Goal: Information Seeking & Learning: Understand process/instructions

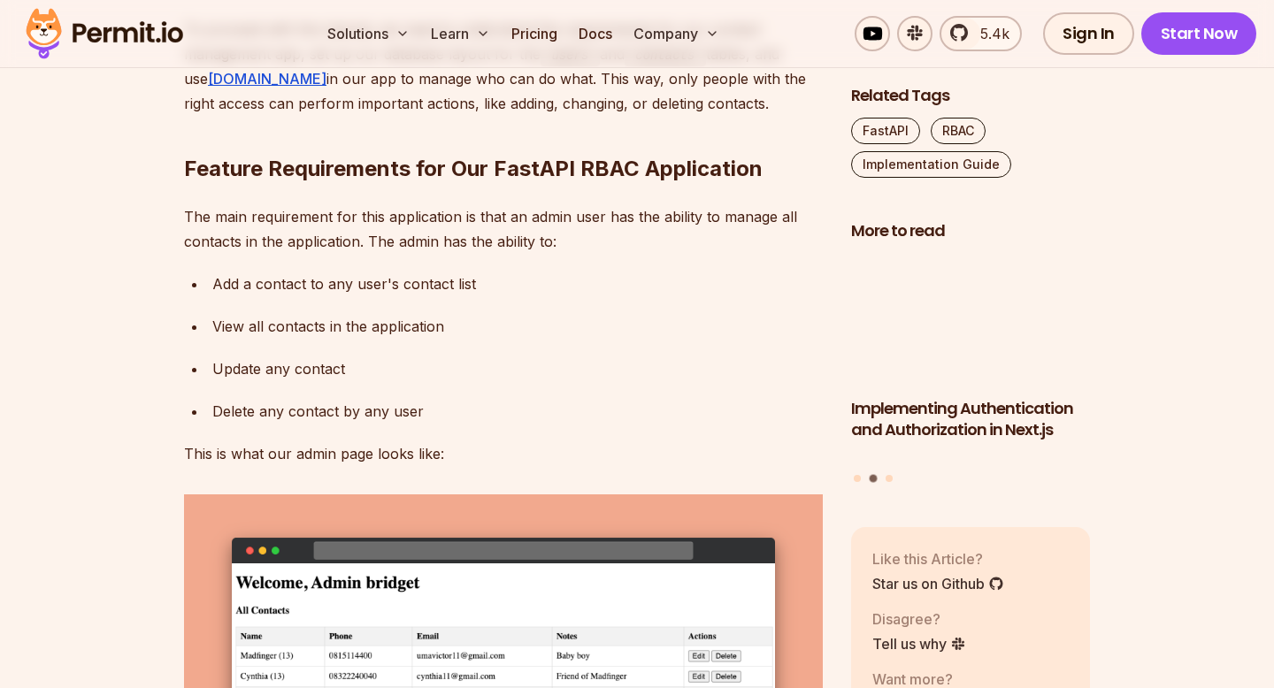
scroll to position [3076, 0]
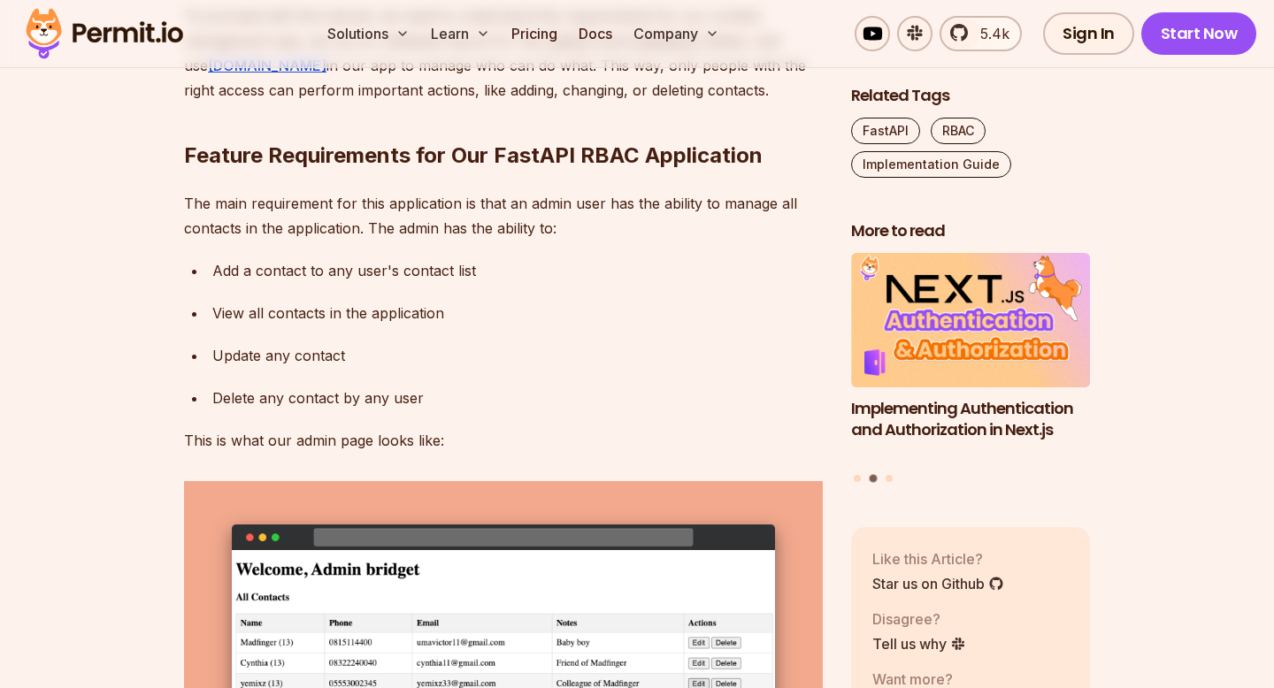
drag, startPoint x: 217, startPoint y: 434, endPoint x: 407, endPoint y: 444, distance: 190.4
click at [407, 283] on div "Add a contact to any user's contact list" at bounding box center [517, 270] width 610 height 25
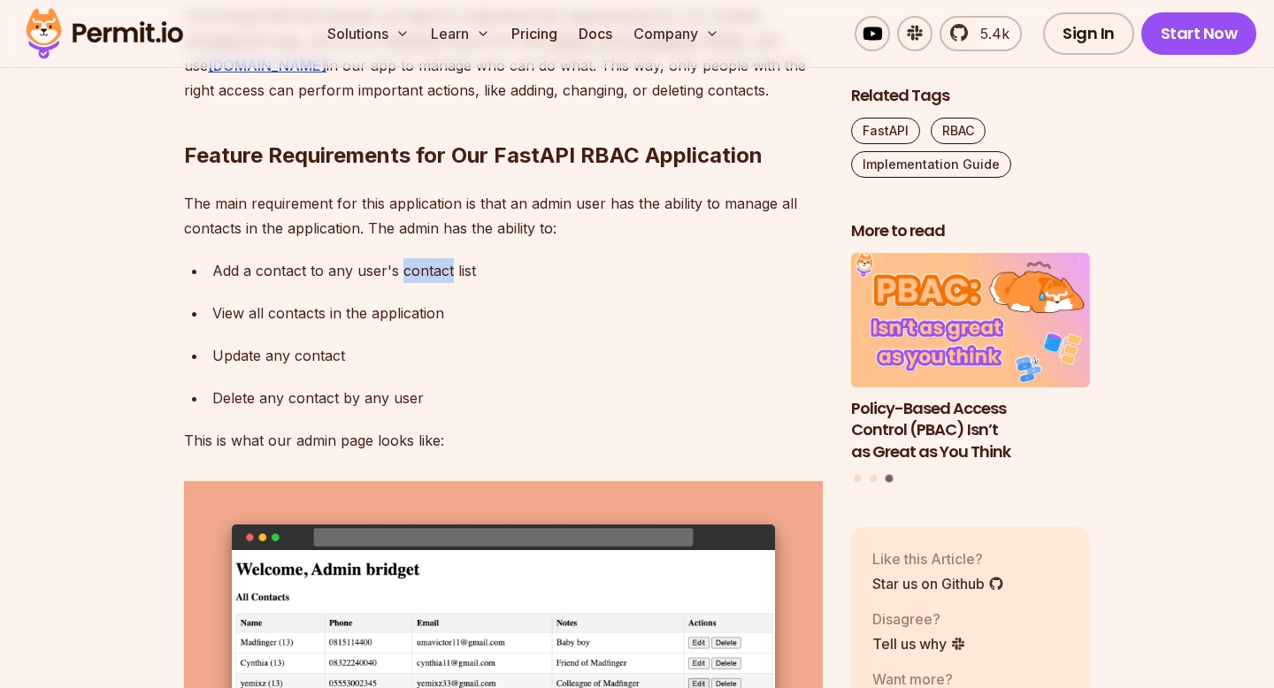
click at [407, 283] on div "Add a contact to any user's contact list" at bounding box center [517, 270] width 610 height 25
click at [303, 326] on div "View all contacts in the application" at bounding box center [517, 313] width 610 height 25
click at [273, 368] on div "Update any contact" at bounding box center [517, 355] width 610 height 25
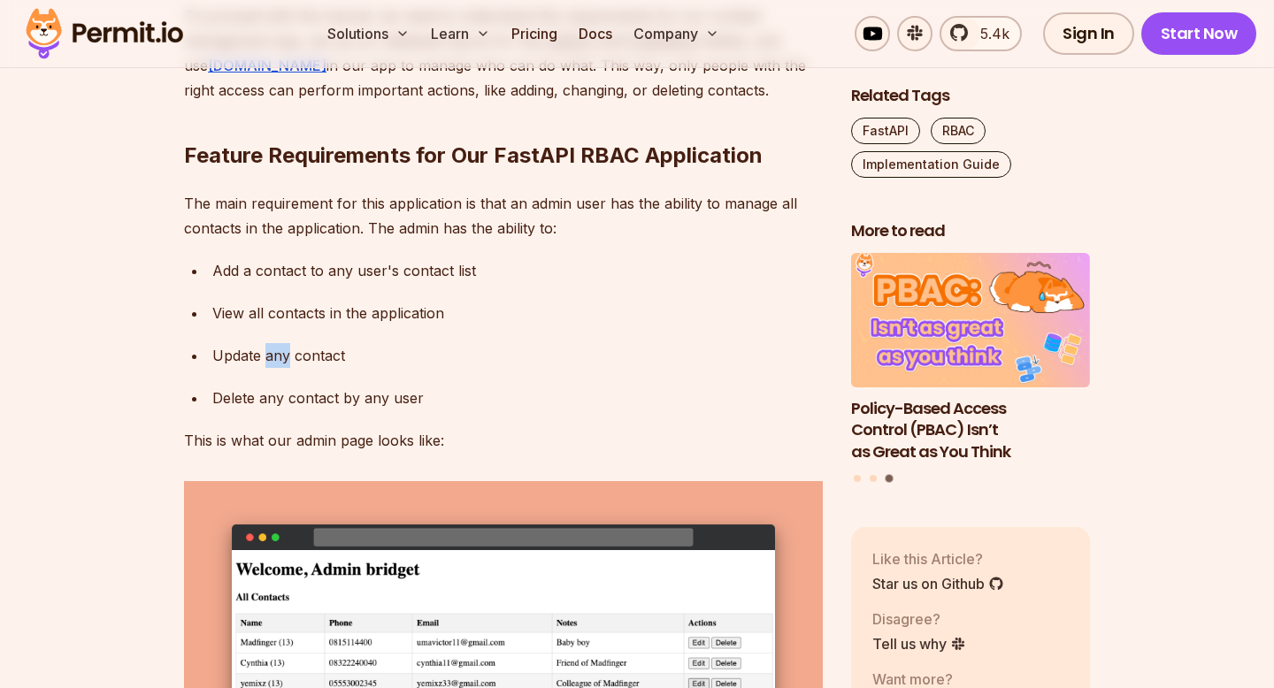
click at [273, 368] on div "Update any contact" at bounding box center [517, 355] width 610 height 25
click at [291, 410] on div "Delete any contact by any user" at bounding box center [517, 398] width 610 height 25
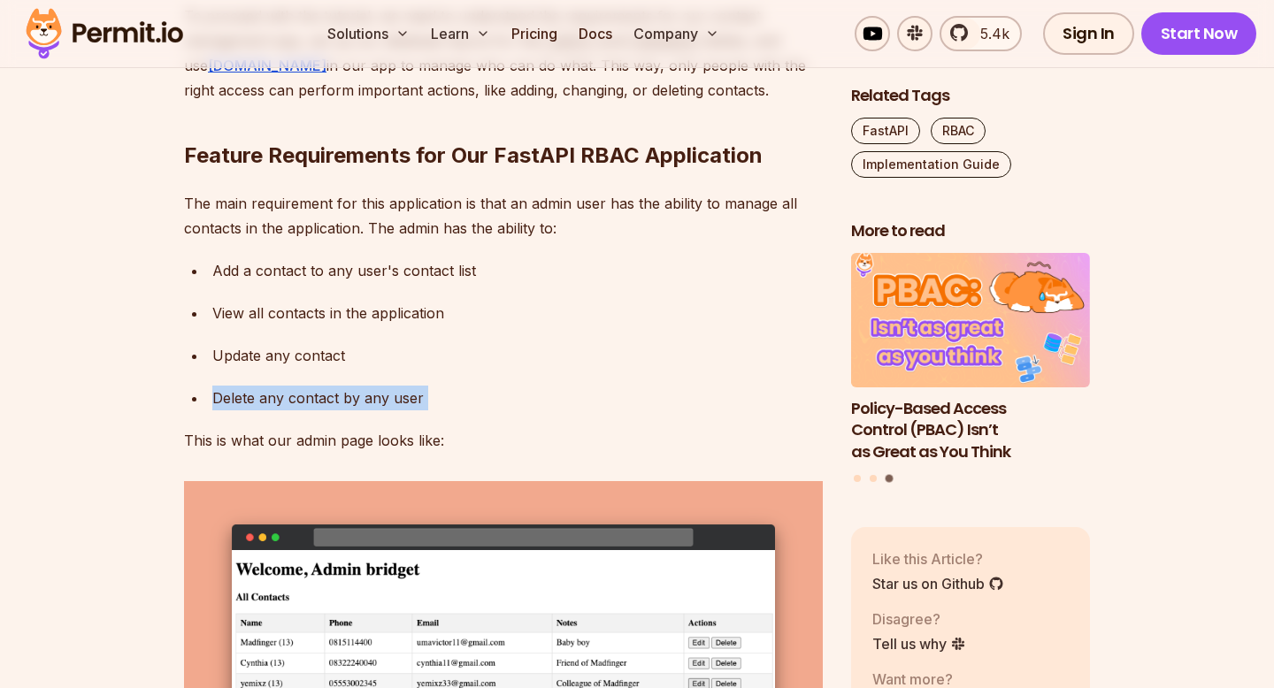
click at [291, 410] on div "Delete any contact by any user" at bounding box center [517, 398] width 610 height 25
click at [281, 368] on div "Update any contact" at bounding box center [517, 355] width 610 height 25
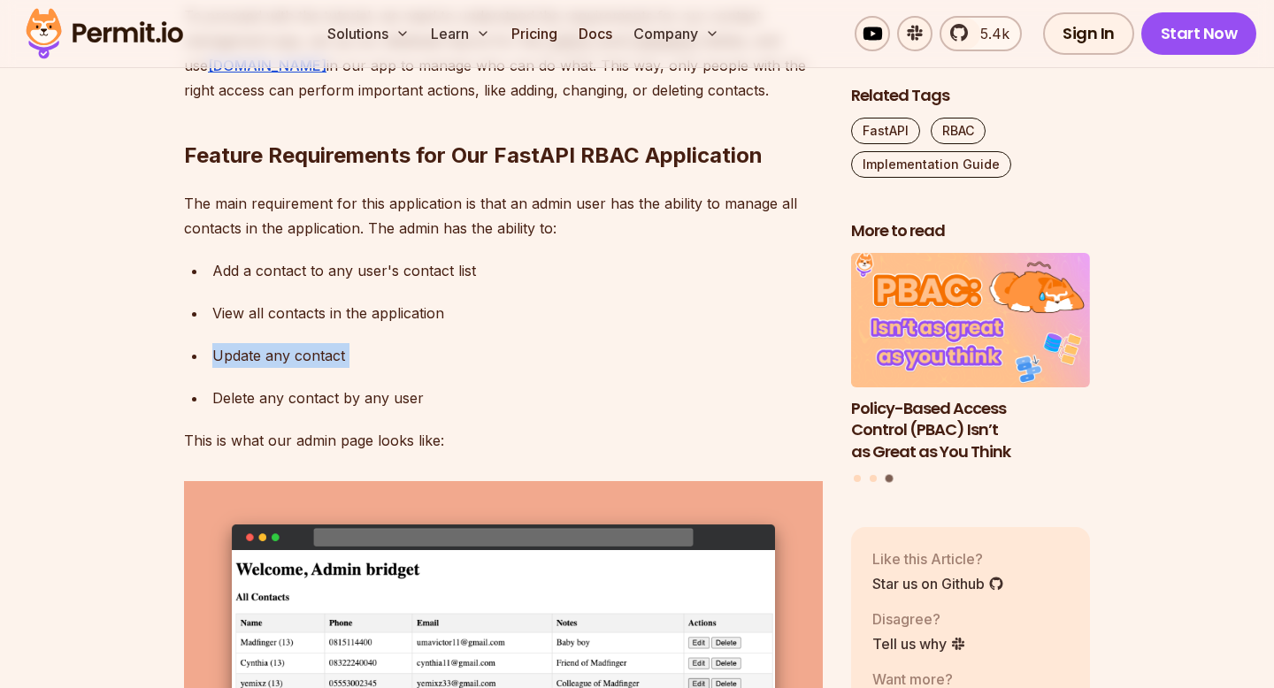
click at [281, 368] on div "Update any contact" at bounding box center [517, 355] width 610 height 25
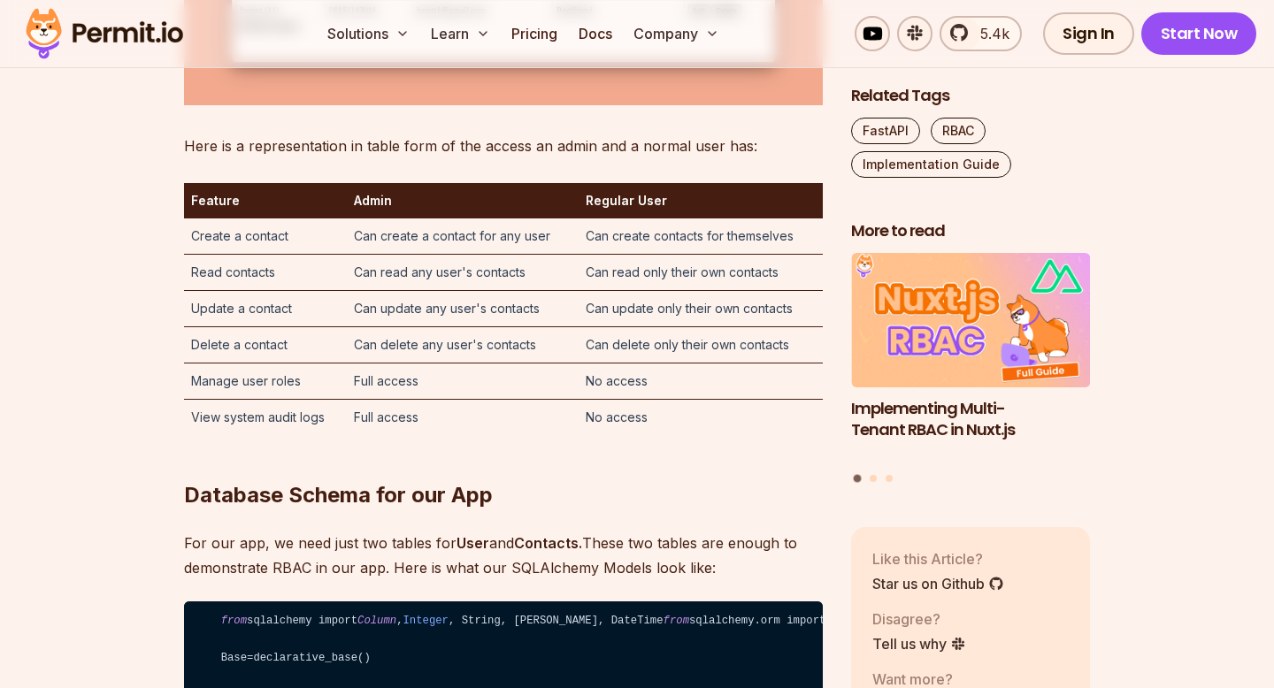
scroll to position [3942, 0]
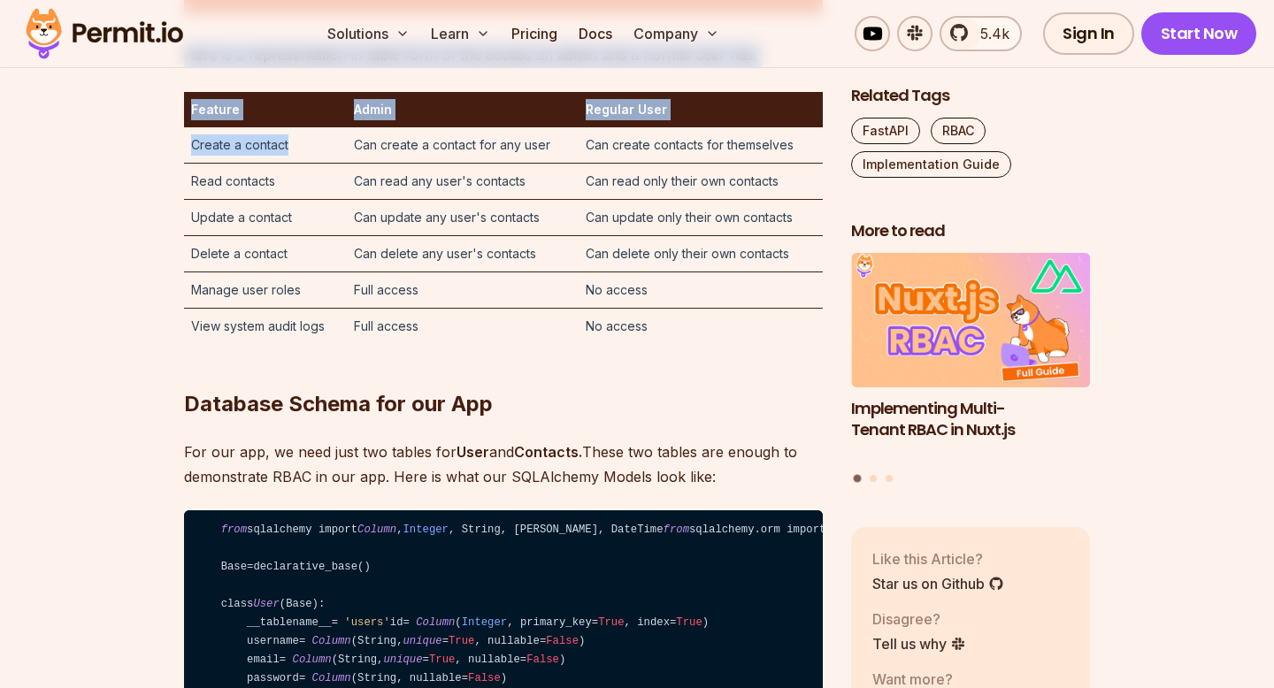
drag, startPoint x: 181, startPoint y: 299, endPoint x: 322, endPoint y: 315, distance: 141.5
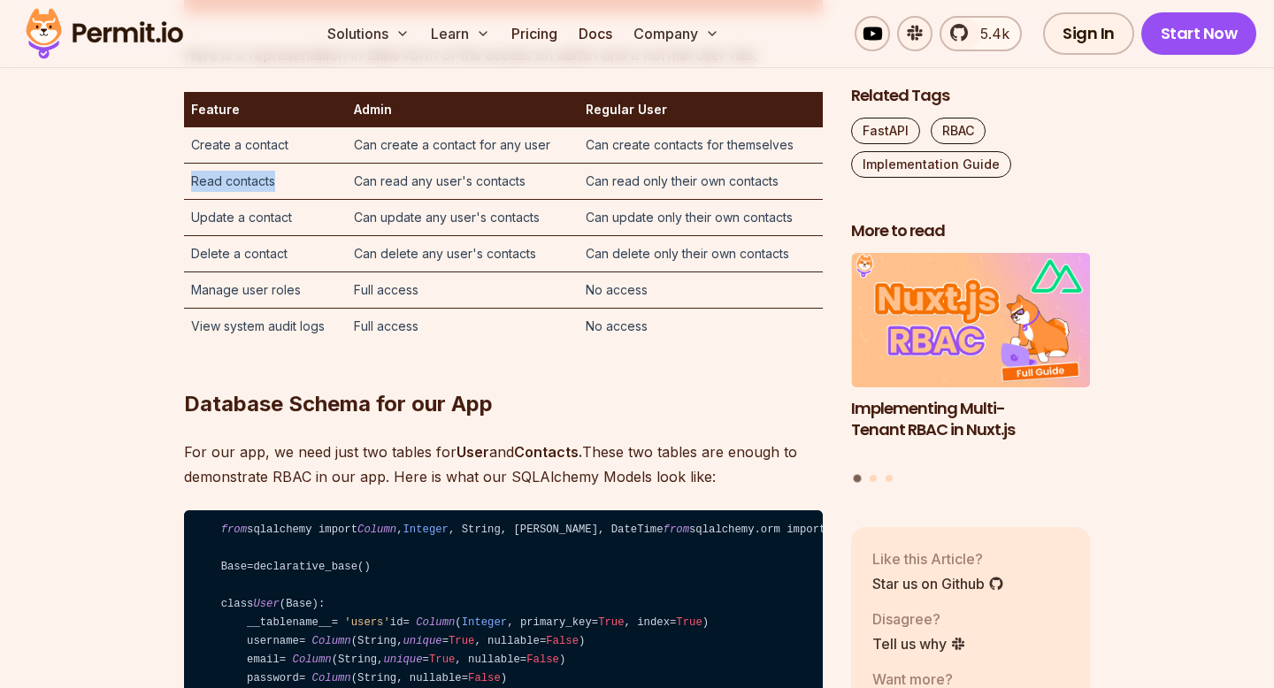
drag, startPoint x: 193, startPoint y: 339, endPoint x: 346, endPoint y: 358, distance: 154.3
click at [346, 199] on td "Read contacts" at bounding box center [265, 181] width 163 height 36
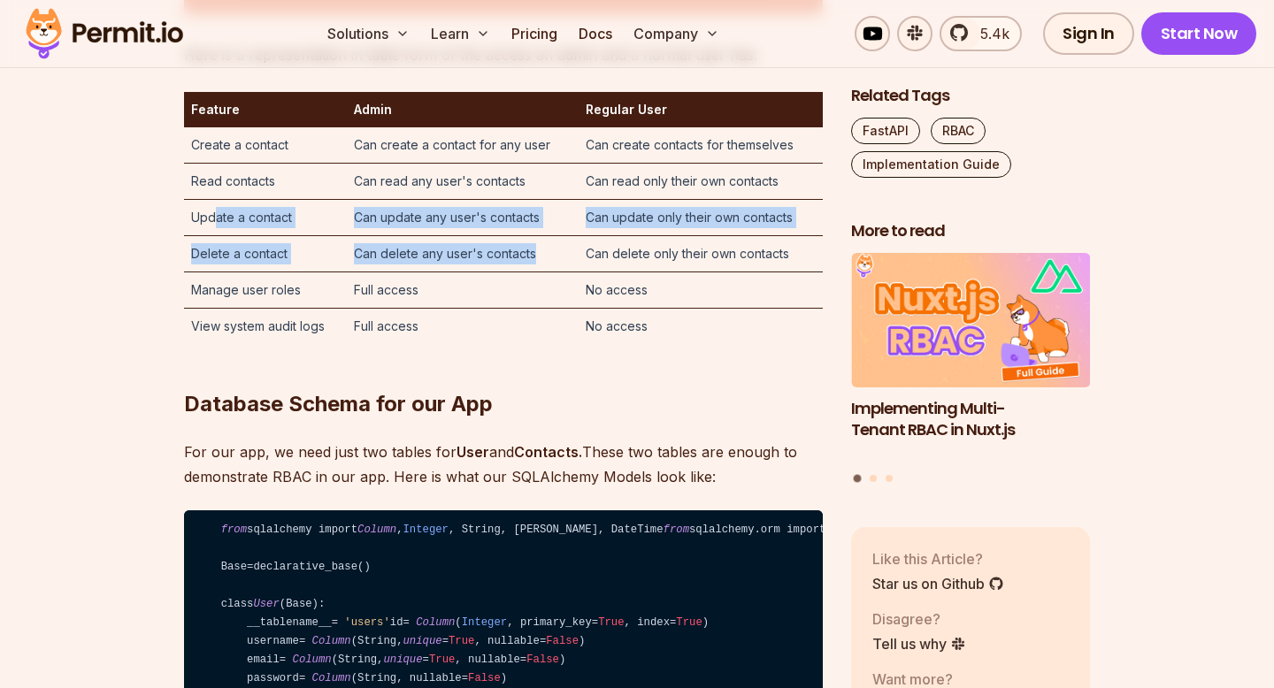
drag, startPoint x: 212, startPoint y: 390, endPoint x: 381, endPoint y: 434, distance: 174.6
click at [381, 344] on tbody "Create a contact Can create a contact for any user Can create contacts for them…" at bounding box center [503, 235] width 639 height 217
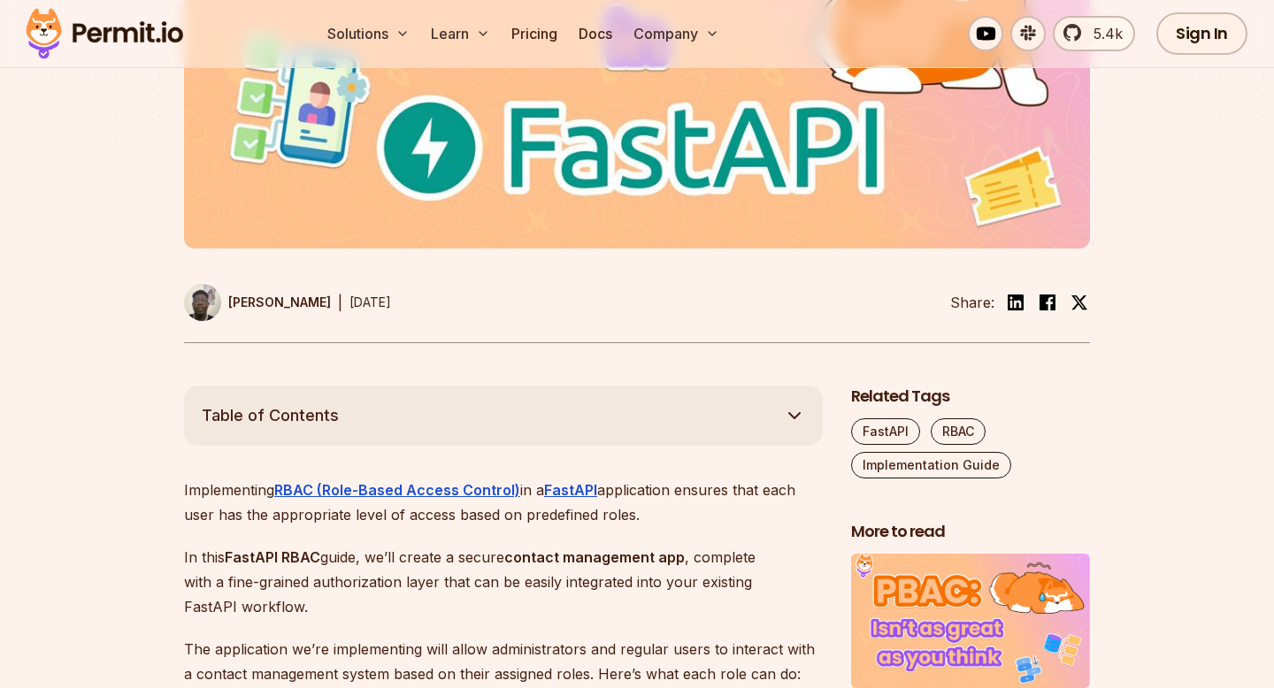
scroll to position [0, 0]
